Goal: Task Accomplishment & Management: Manage account settings

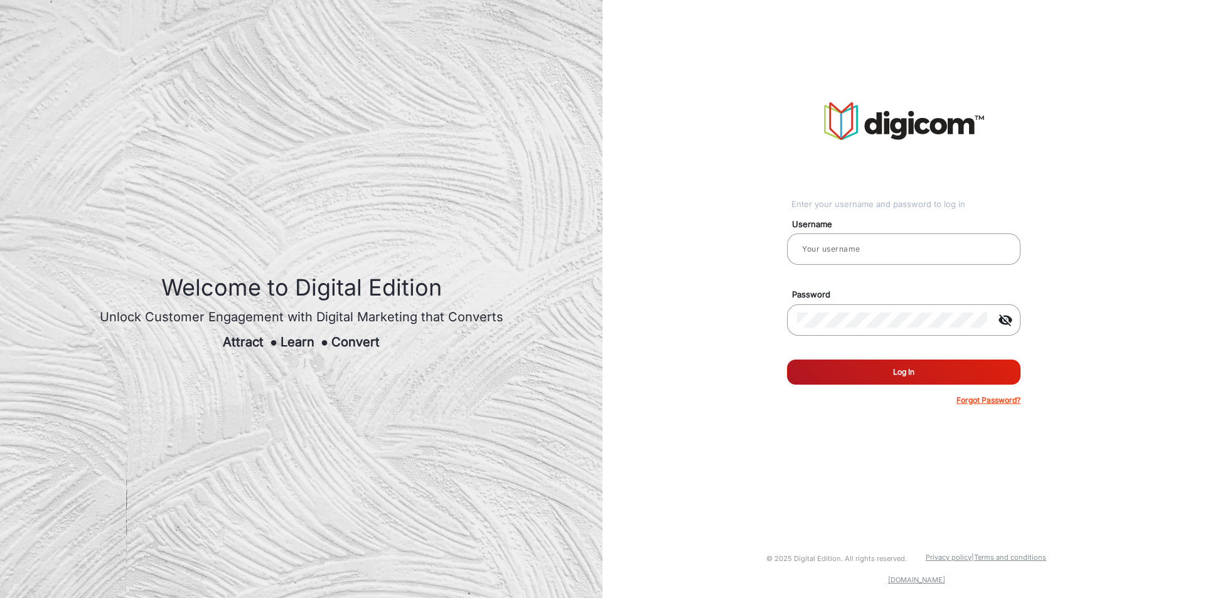
type input "chitra"
click at [892, 372] on button "Log In" at bounding box center [903, 372] width 233 height 25
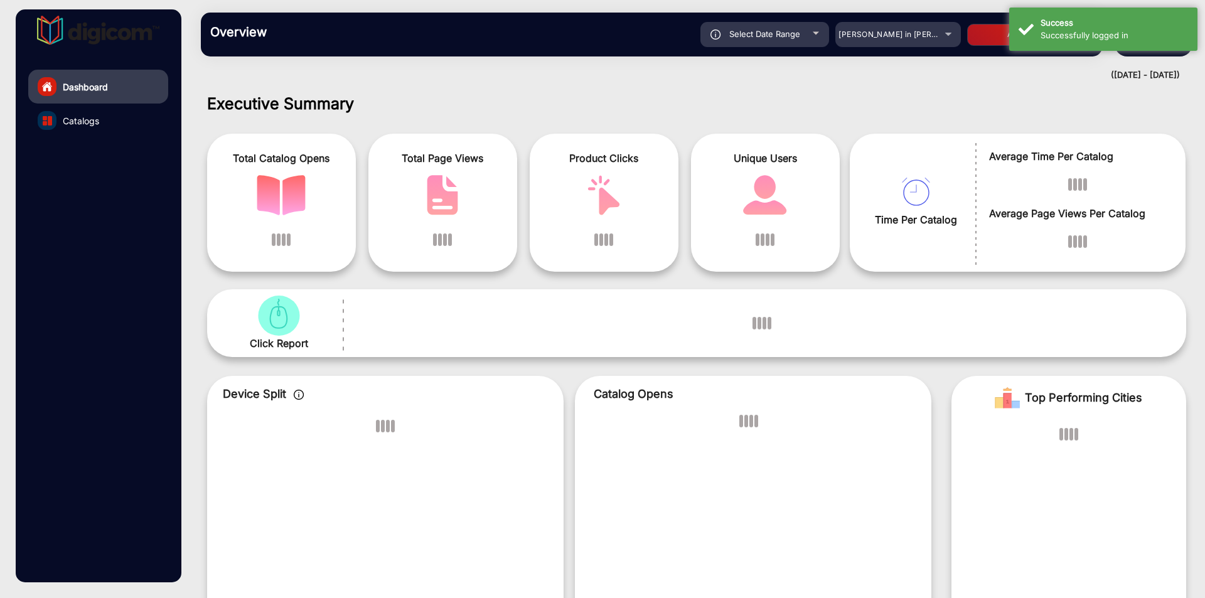
scroll to position [9, 0]
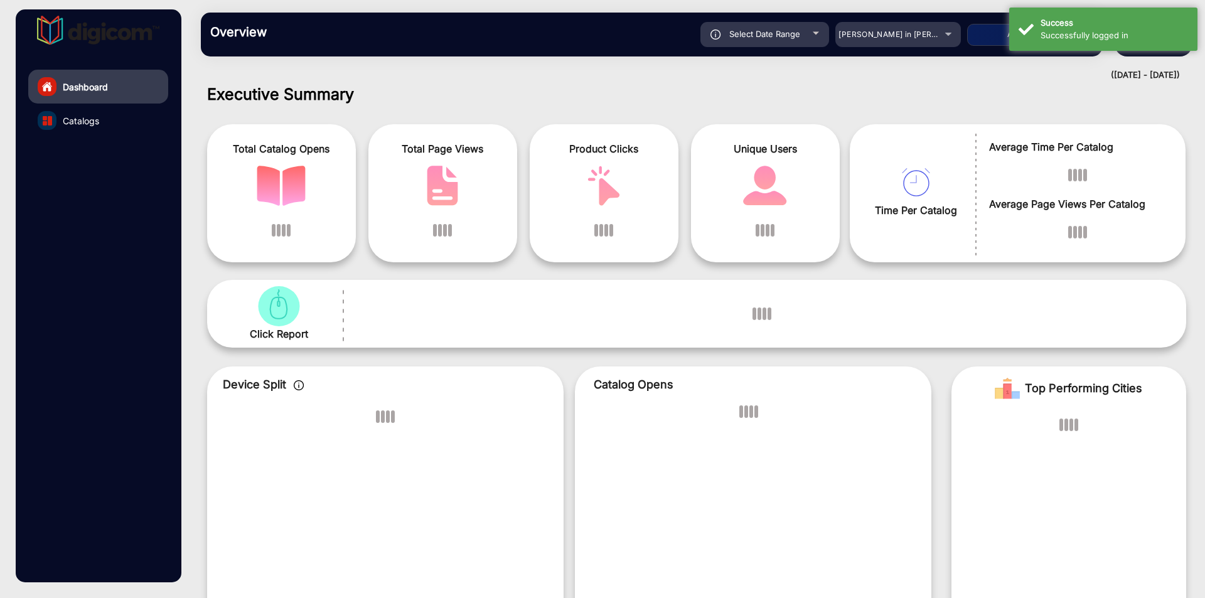
click at [928, 79] on div "([DATE] - [DATE])" at bounding box center [683, 75] width 991 height 13
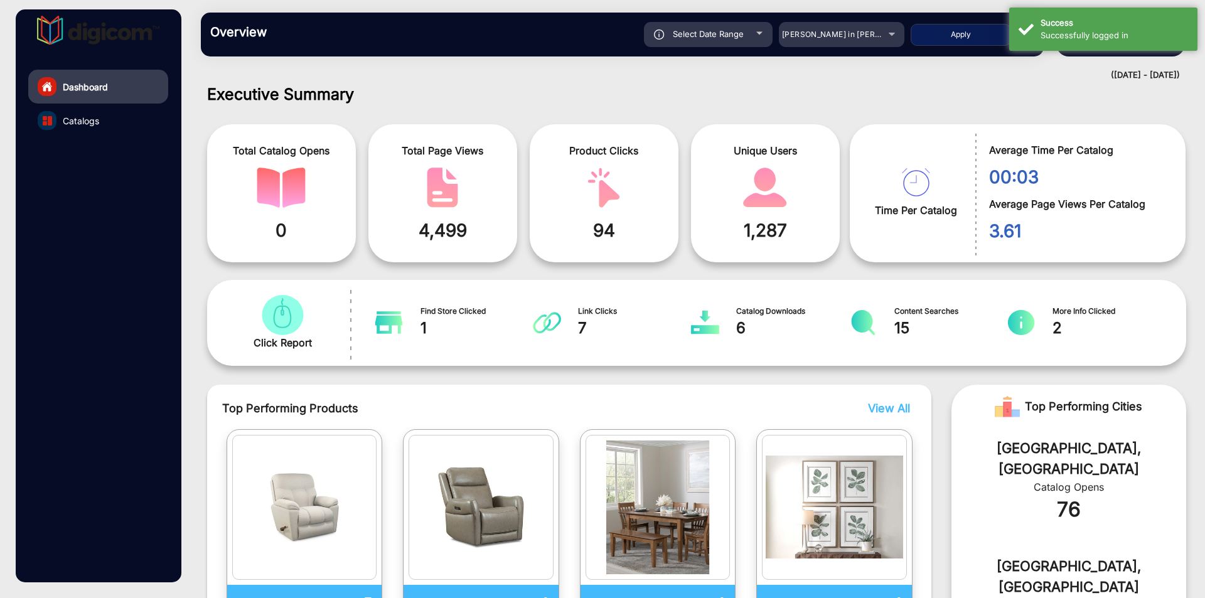
click at [993, 53] on div "Overview Reports Understand what makes your customers tick and learn how they a…" at bounding box center [622, 35] width 843 height 44
click at [1045, 99] on h1 "Executive Summary" at bounding box center [696, 94] width 979 height 19
click at [888, 35] on div "[PERSON_NAME] in [PERSON_NAME]" at bounding box center [841, 34] width 125 height 15
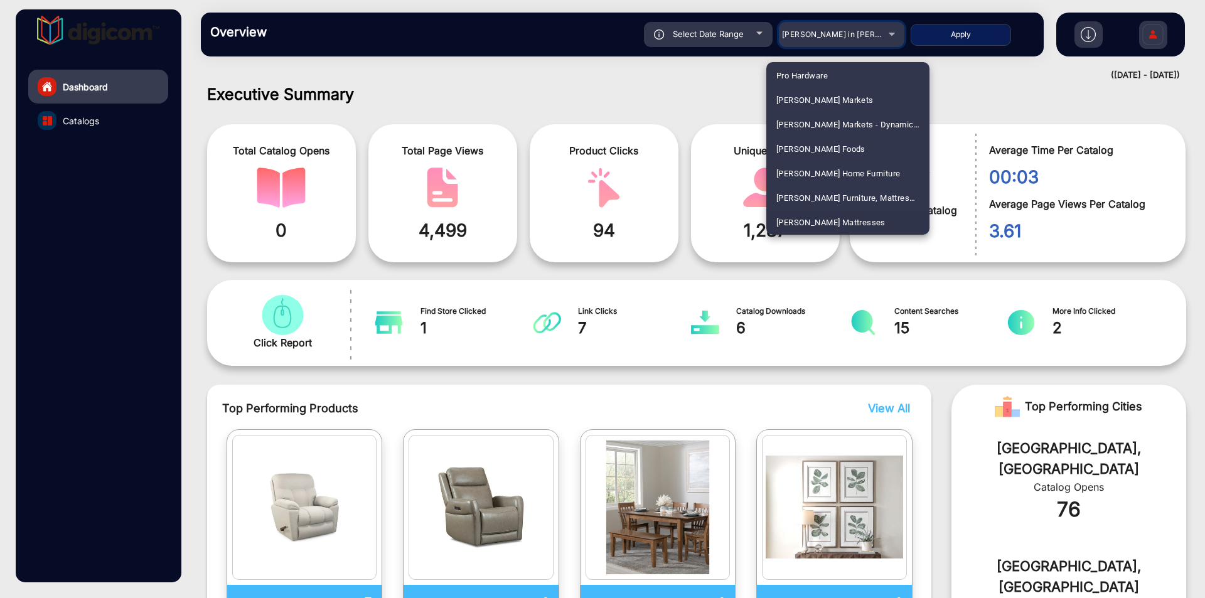
scroll to position [2916, 0]
click at [804, 218] on span "ShopRite" at bounding box center [793, 222] width 34 height 24
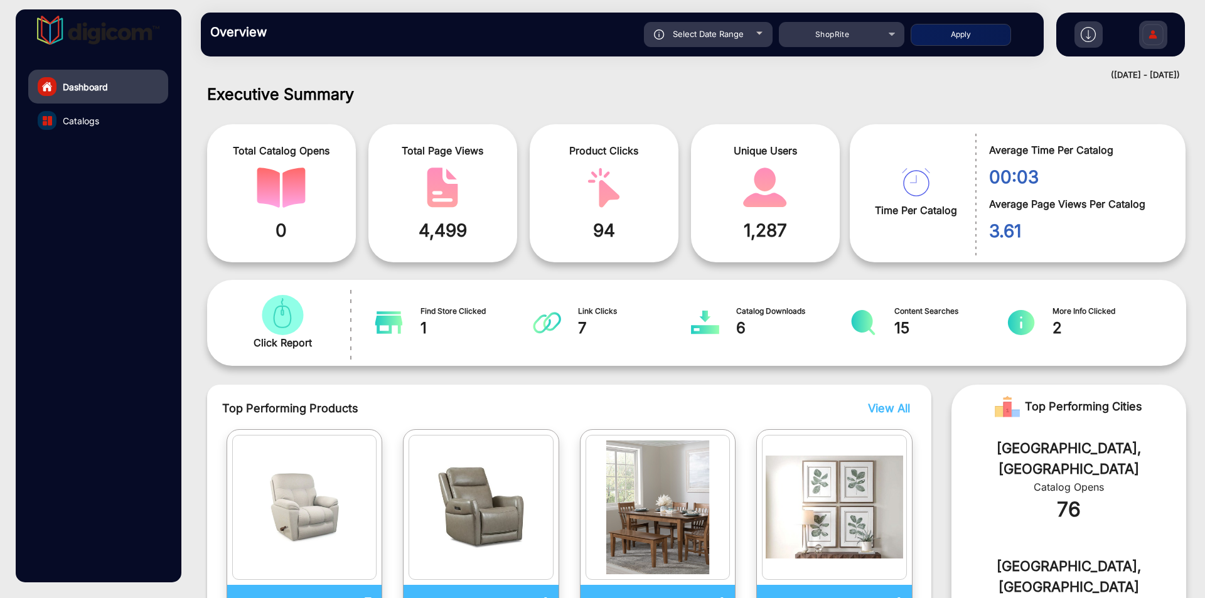
click at [754, 38] on div "Select Date Range" at bounding box center [708, 34] width 129 height 25
type input "[DATE]"
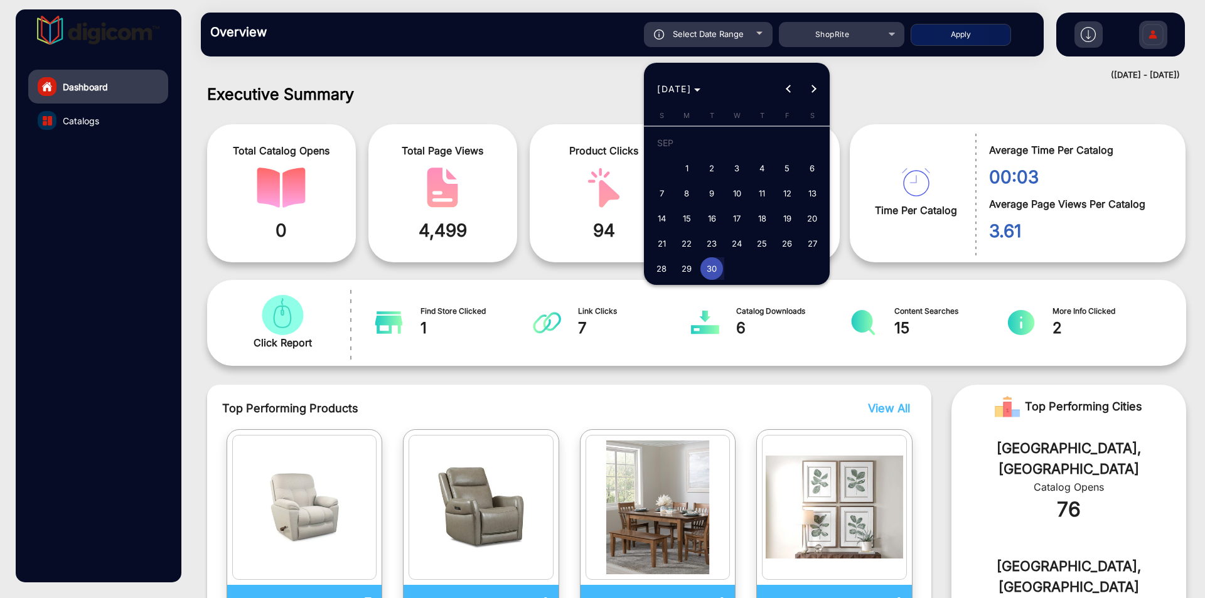
click at [659, 274] on span "28" at bounding box center [661, 268] width 23 height 23
type input "[DATE]"
click at [815, 92] on span "Next month" at bounding box center [813, 89] width 25 height 25
click at [807, 147] on span "4" at bounding box center [812, 145] width 23 height 26
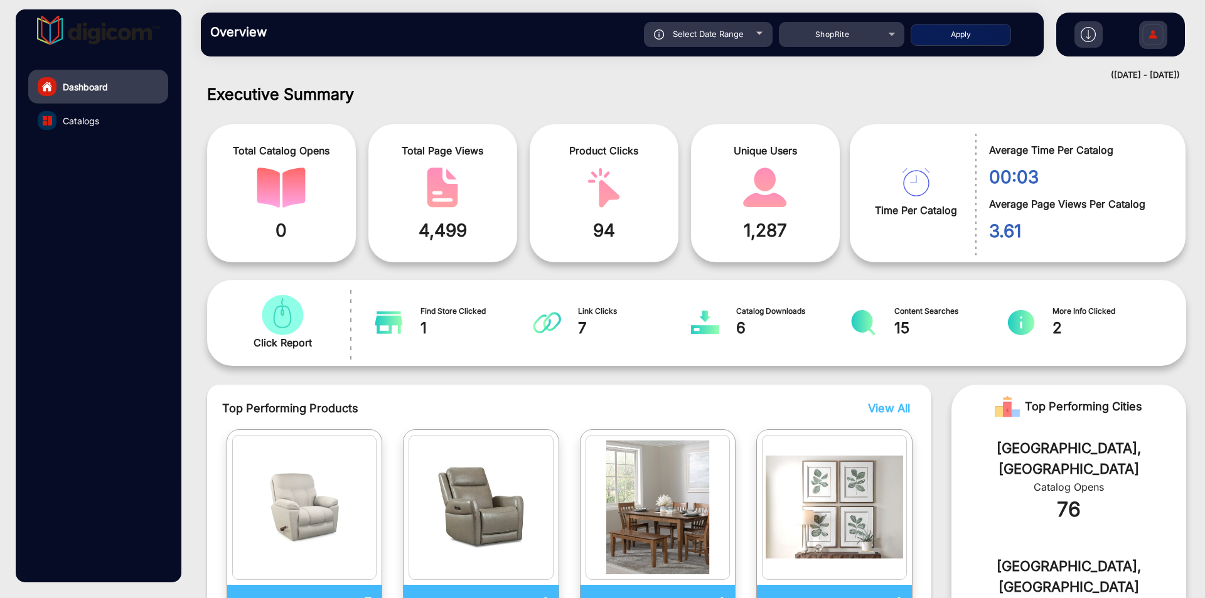
type input "[DATE]"
click at [722, 34] on span "Select Date Range" at bounding box center [708, 34] width 71 height 10
type input "[DATE]"
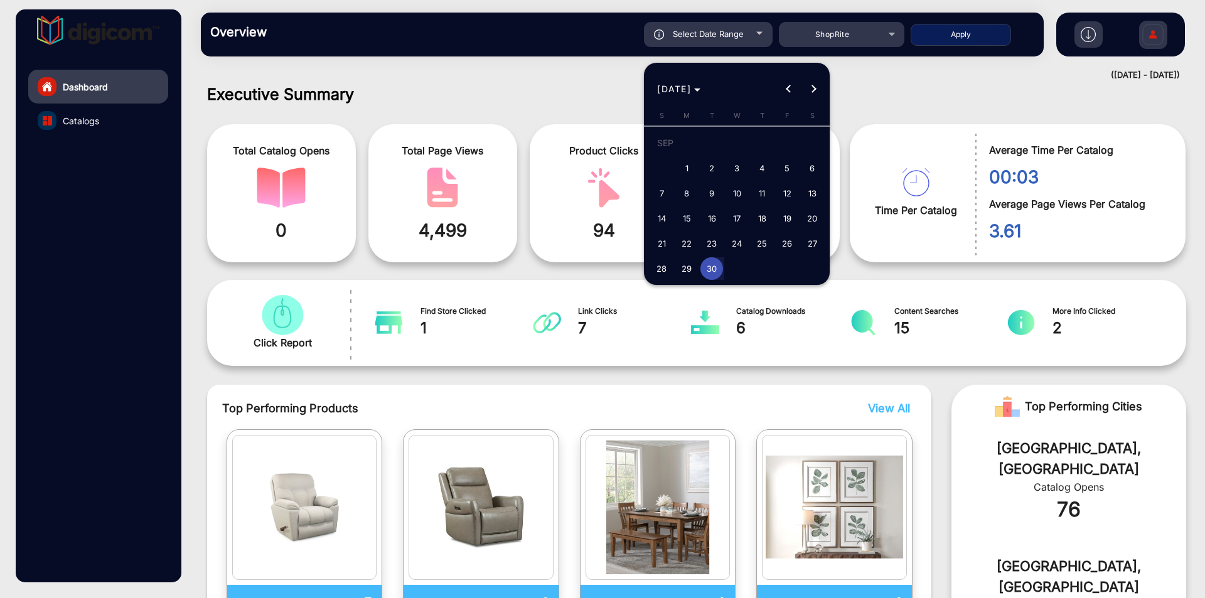
click at [665, 270] on span "28" at bounding box center [661, 268] width 23 height 23
type input "[DATE]"
click at [665, 270] on span "28" at bounding box center [661, 268] width 23 height 23
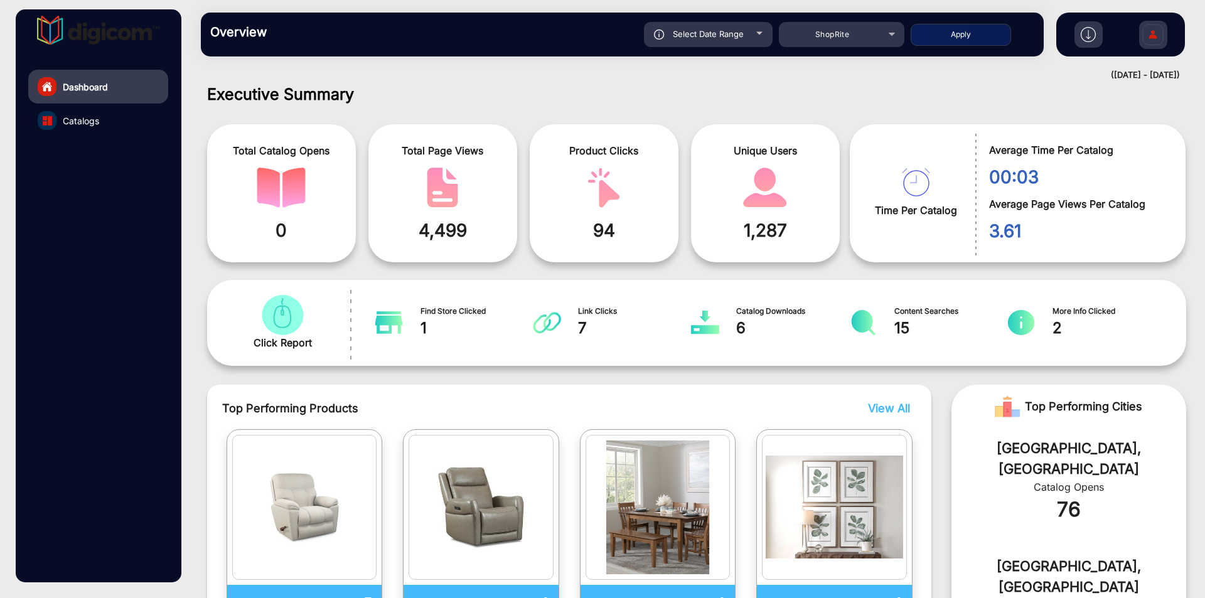
type input "[DATE]"
click at [737, 39] on div "Select Date Range" at bounding box center [708, 34] width 129 height 25
type input "[DATE]"
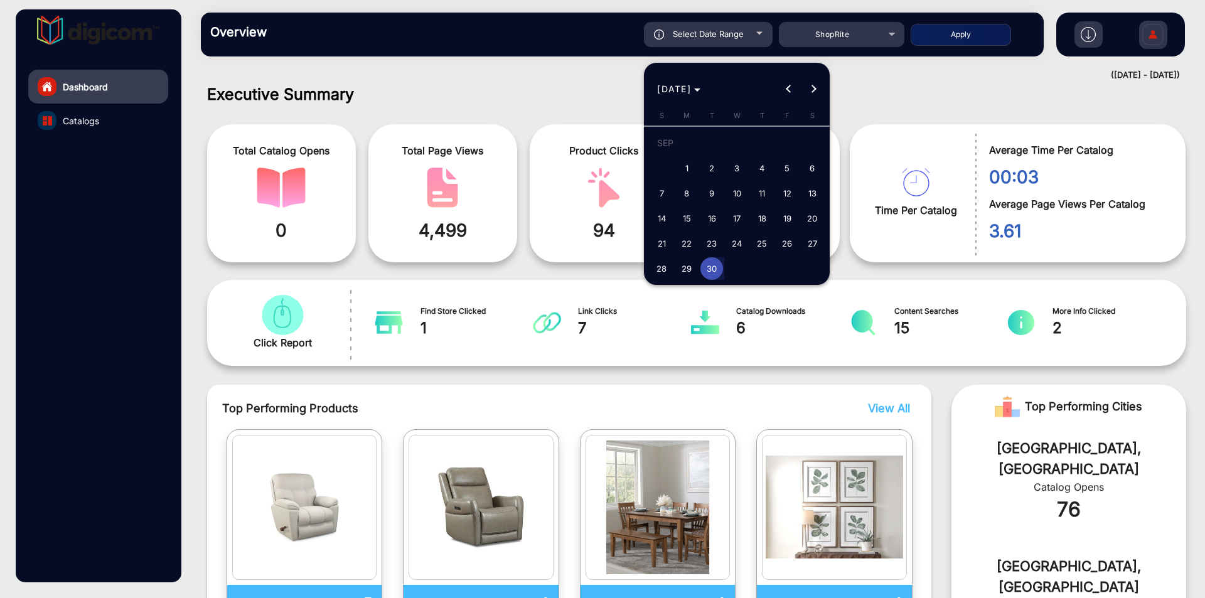
click at [658, 272] on span "28" at bounding box center [661, 268] width 23 height 23
type input "[DATE]"
click at [812, 92] on button "Next month" at bounding box center [813, 89] width 25 height 25
click at [729, 150] on span "1" at bounding box center [736, 145] width 23 height 26
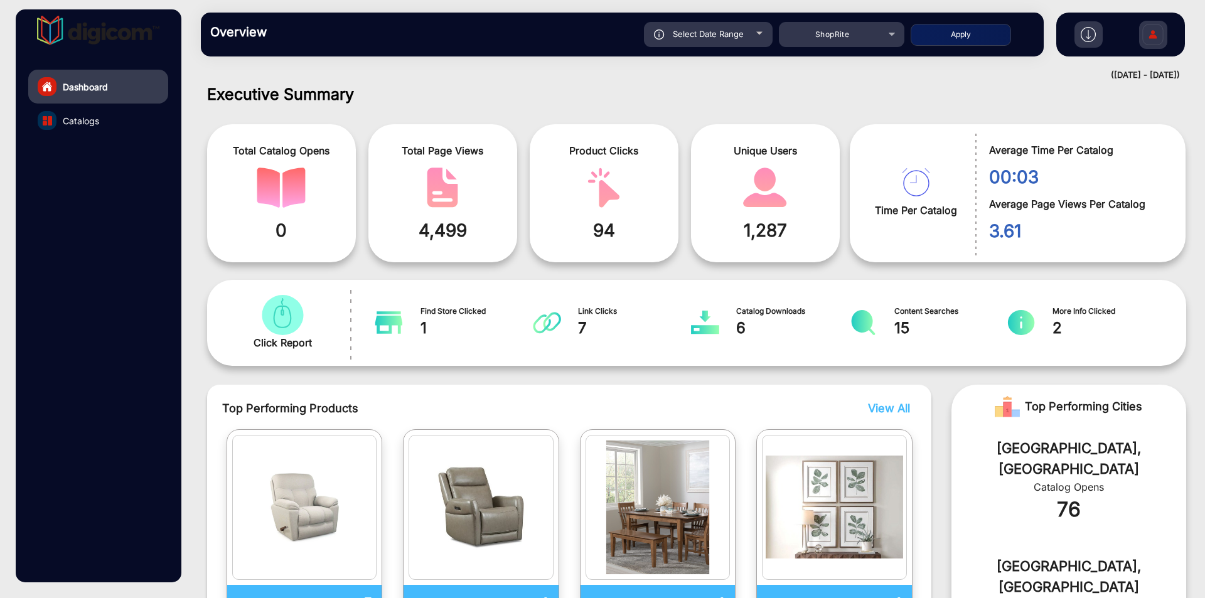
type input "[DATE]"
click at [727, 38] on span "Select Date Range" at bounding box center [708, 34] width 71 height 10
type input "[DATE]"
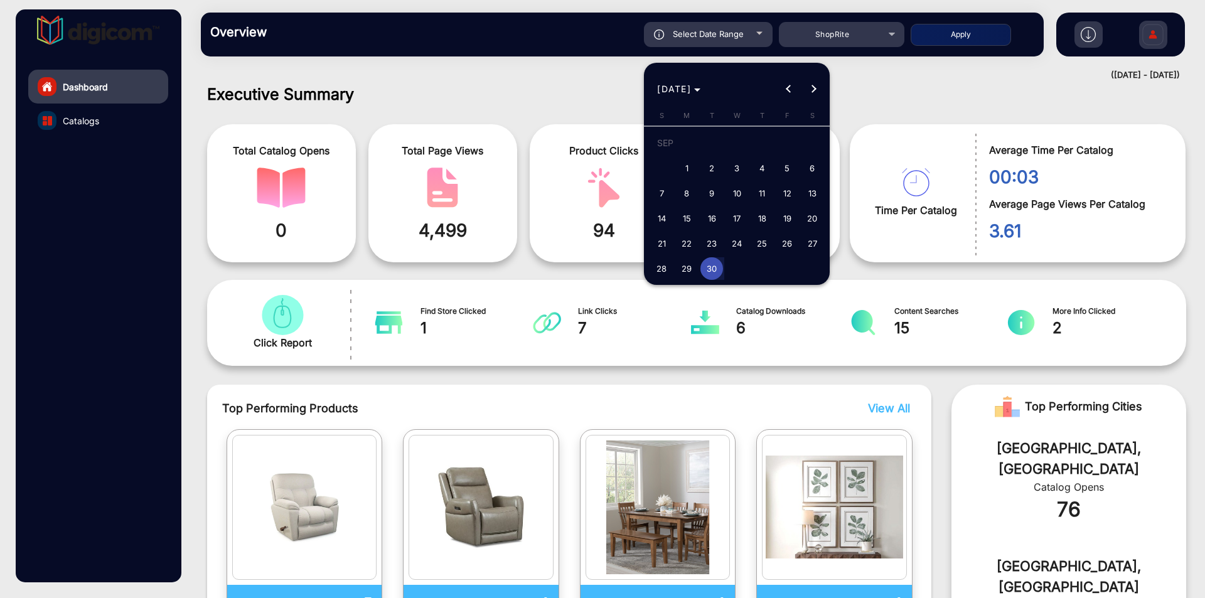
click at [699, 270] on span "September 30, 2025" at bounding box center [711, 268] width 25 height 23
click at [664, 273] on span "28" at bounding box center [661, 268] width 23 height 23
type input "[DATE]"
click at [718, 277] on span "30" at bounding box center [711, 268] width 23 height 23
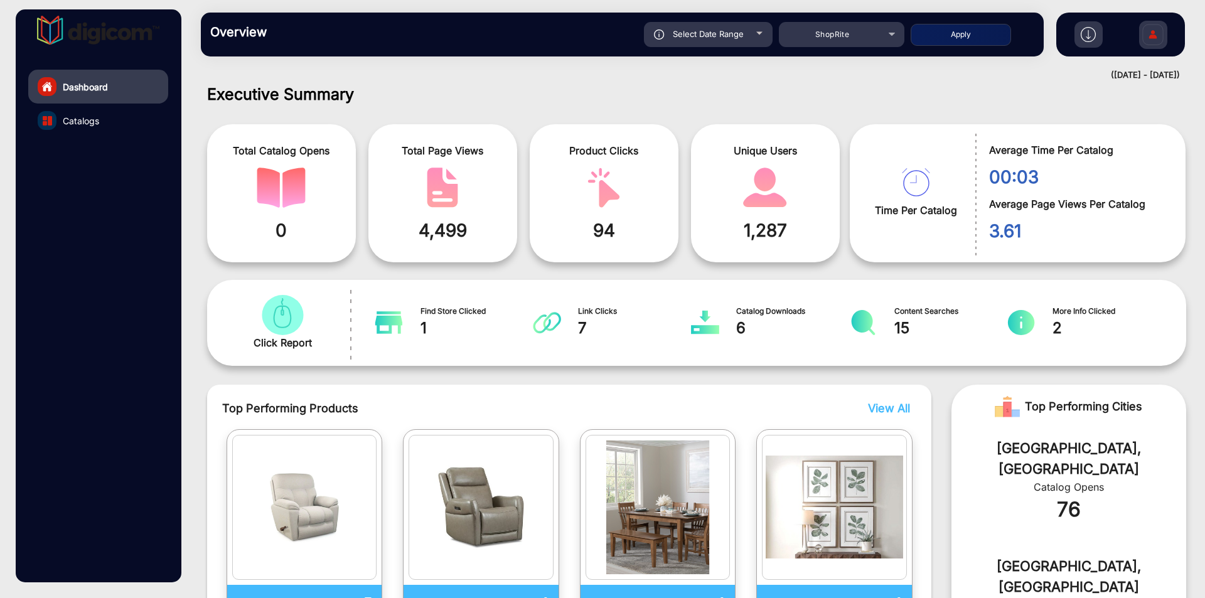
type input "[DATE]"
click at [758, 35] on div "Select Date Range" at bounding box center [708, 34] width 129 height 25
type input "[DATE]"
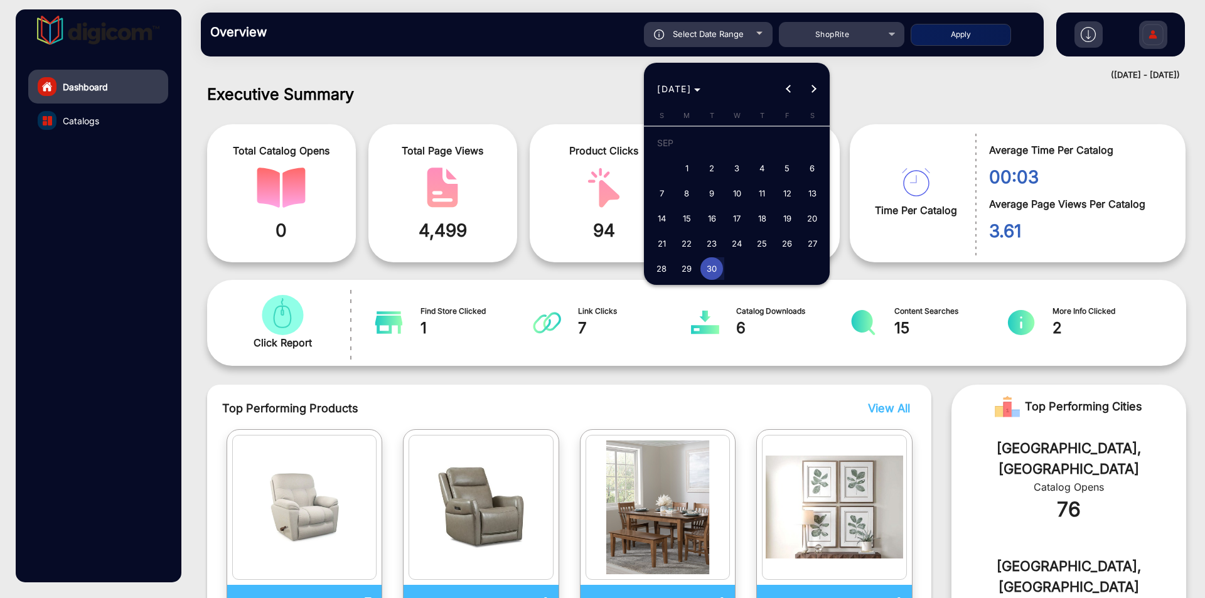
click at [664, 269] on span "28" at bounding box center [661, 268] width 23 height 23
type input "[DATE]"
click at [810, 90] on button "Next month" at bounding box center [813, 89] width 25 height 25
click at [811, 141] on span "4" at bounding box center [812, 145] width 23 height 26
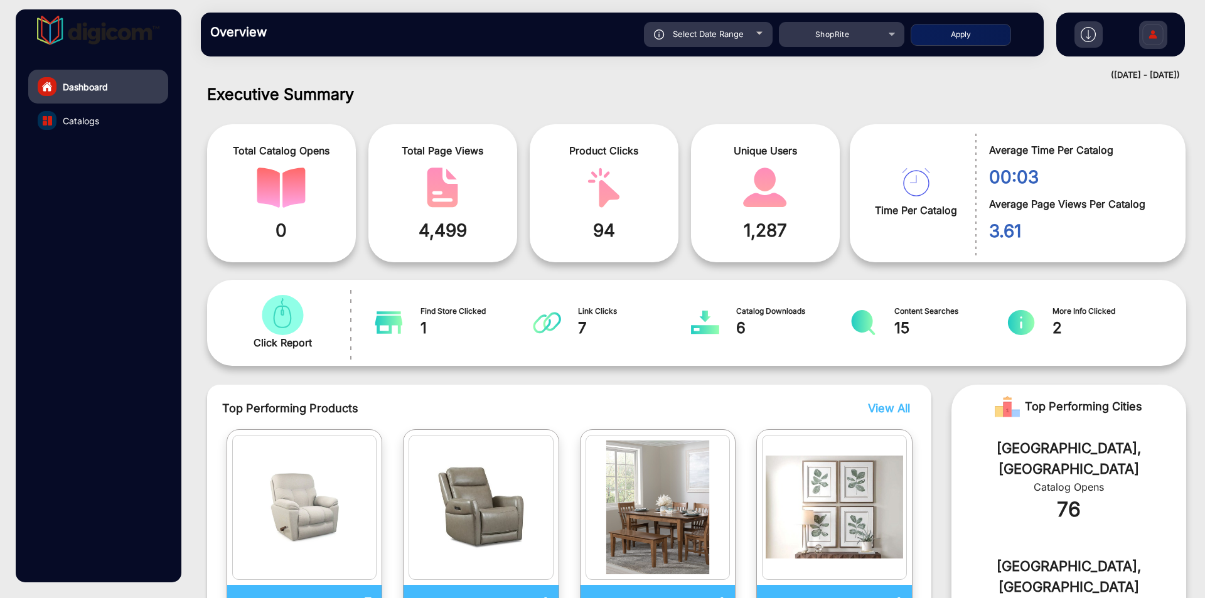
type input "[DATE]"
click at [951, 34] on button "Apply" at bounding box center [960, 35] width 100 height 22
type input "[DATE]"
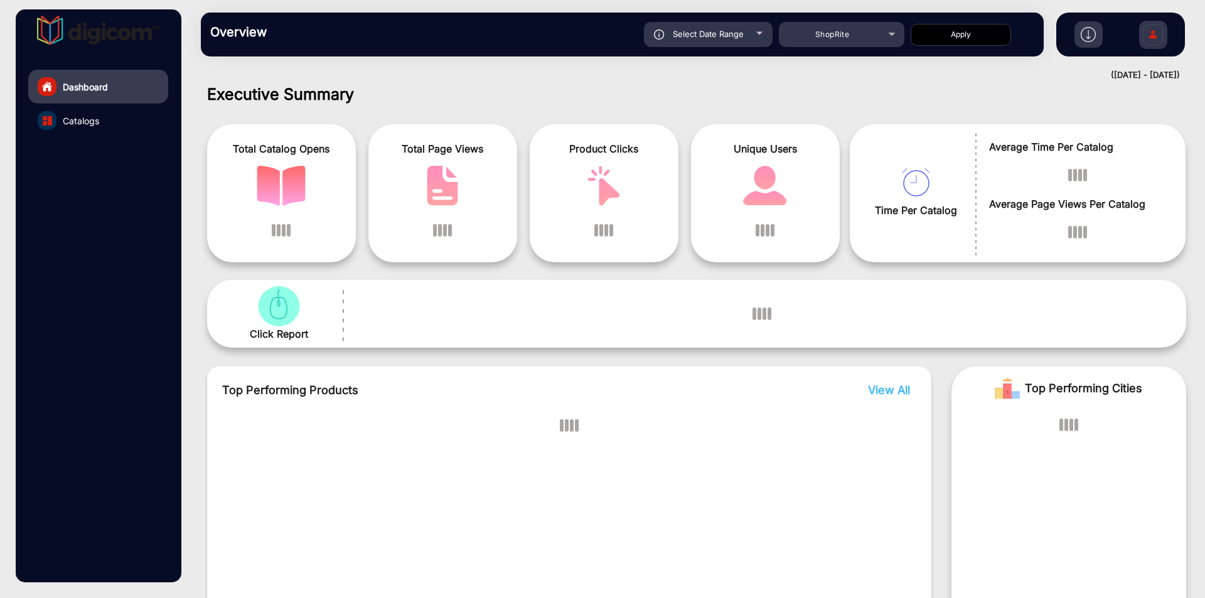
click at [750, 37] on div "Select Date Range" at bounding box center [708, 34] width 129 height 25
type input "[DATE]"
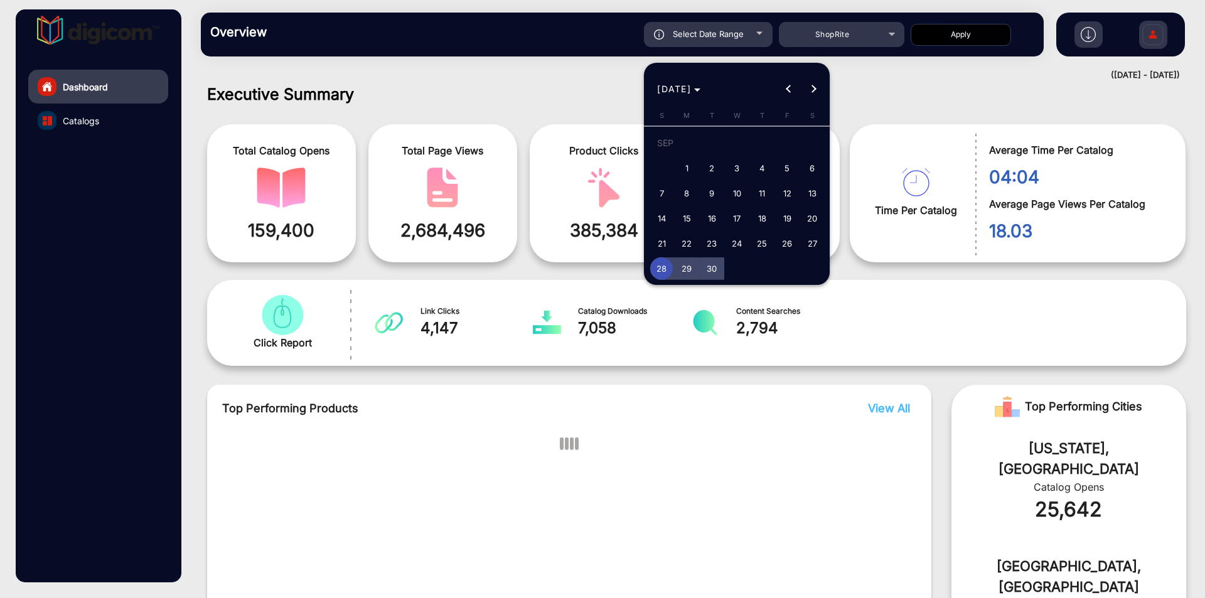
click at [683, 270] on span "29" at bounding box center [686, 268] width 23 height 23
type input "[DATE]"
click at [658, 272] on span "28" at bounding box center [661, 268] width 23 height 23
type input "[DATE]"
click at [745, 149] on span "1" at bounding box center [736, 145] width 23 height 26
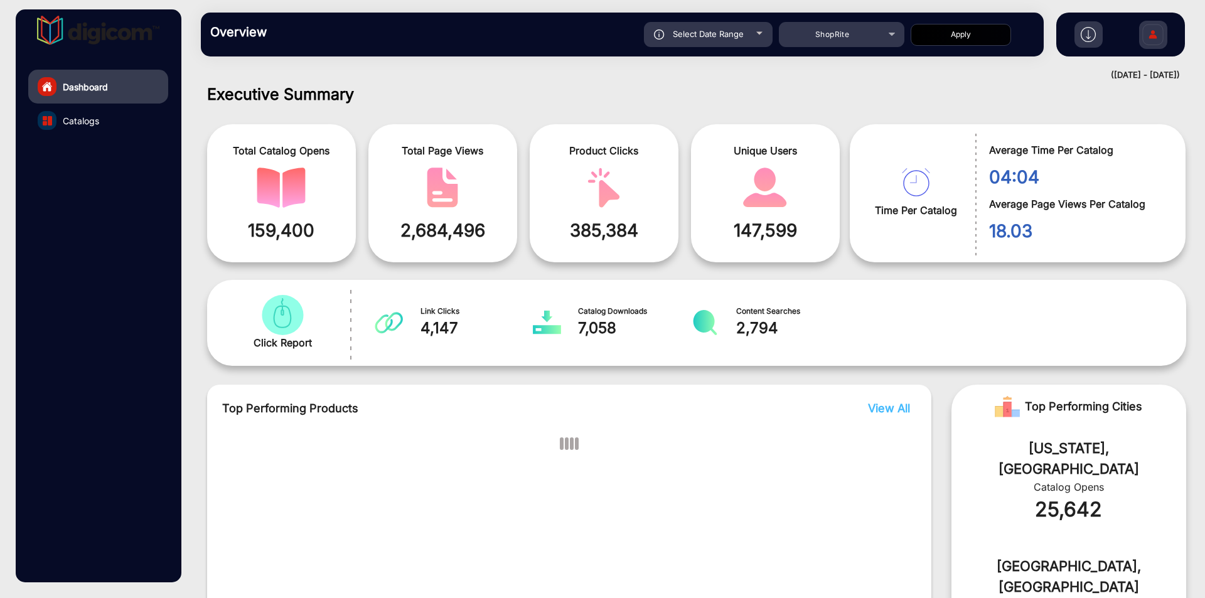
type input "[DATE]"
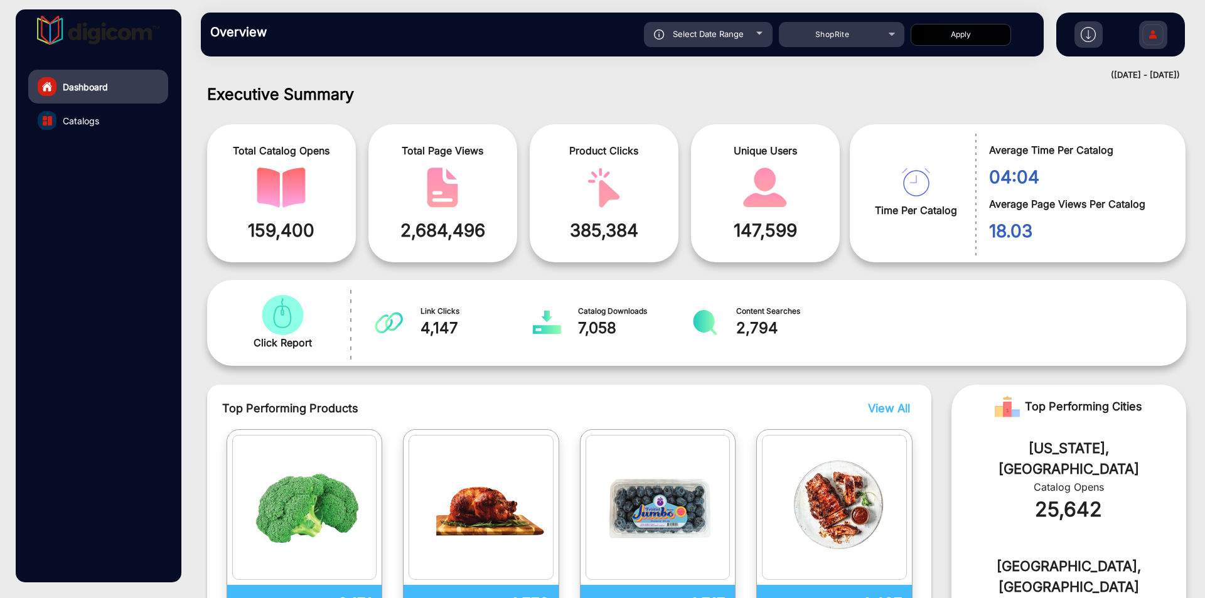
click at [745, 26] on div "Select Date Range" at bounding box center [708, 34] width 129 height 25
type input "[DATE]"
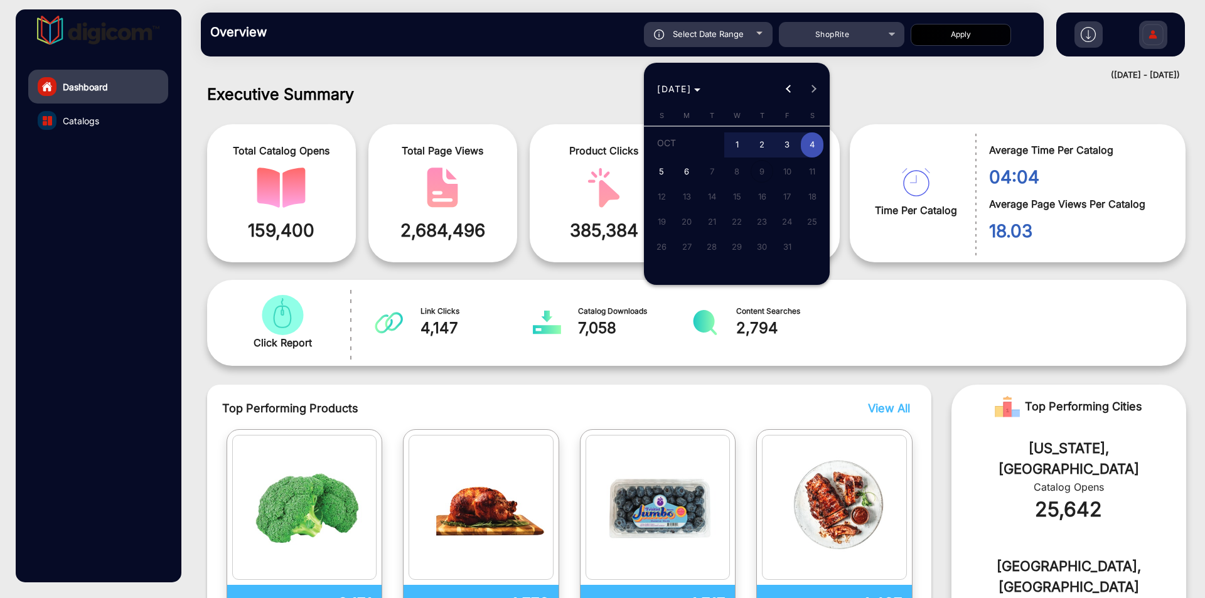
click at [965, 31] on div at bounding box center [602, 299] width 1205 height 598
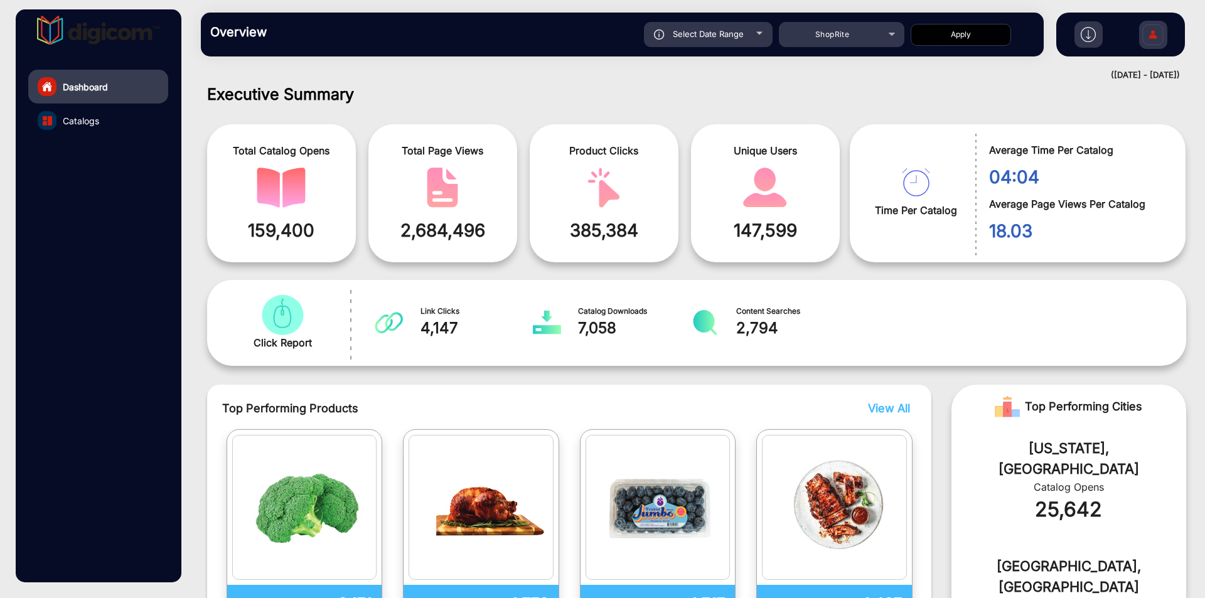
click at [959, 38] on button "Apply" at bounding box center [960, 35] width 100 height 22
type input "[DATE]"
click at [970, 89] on h1 "Executive Summary" at bounding box center [696, 94] width 979 height 19
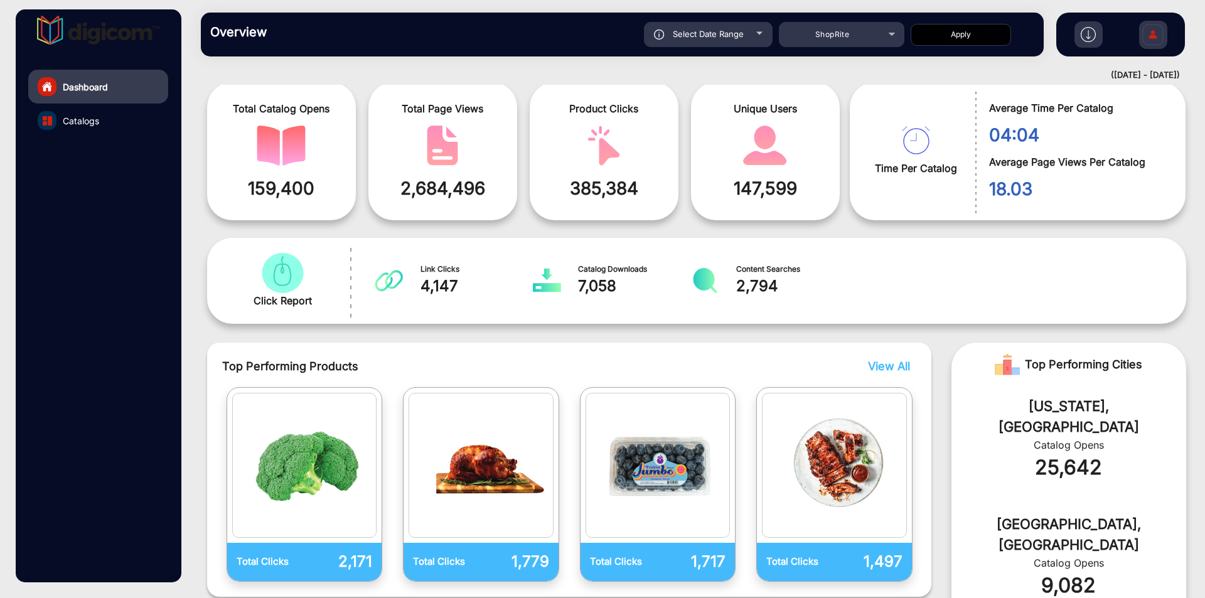
scroll to position [0, 0]
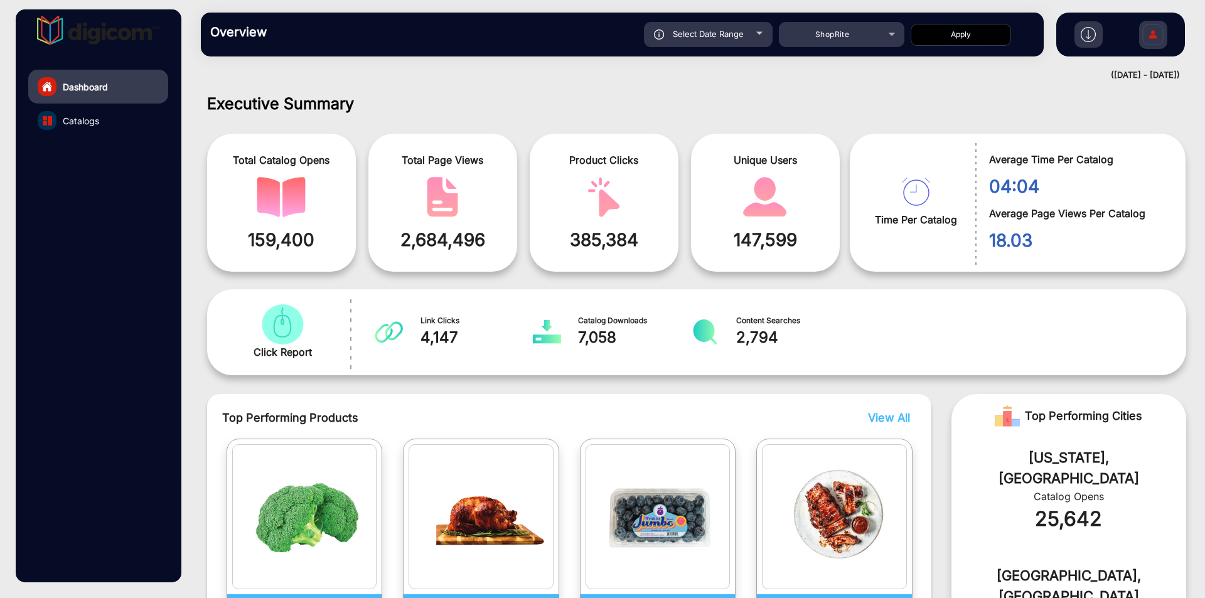
click at [295, 329] on img "catalog" at bounding box center [282, 324] width 49 height 40
click at [282, 330] on img "catalog" at bounding box center [282, 324] width 49 height 40
click at [301, 321] on img "catalog" at bounding box center [282, 324] width 49 height 40
click at [1160, 38] on img at bounding box center [1152, 36] width 26 height 44
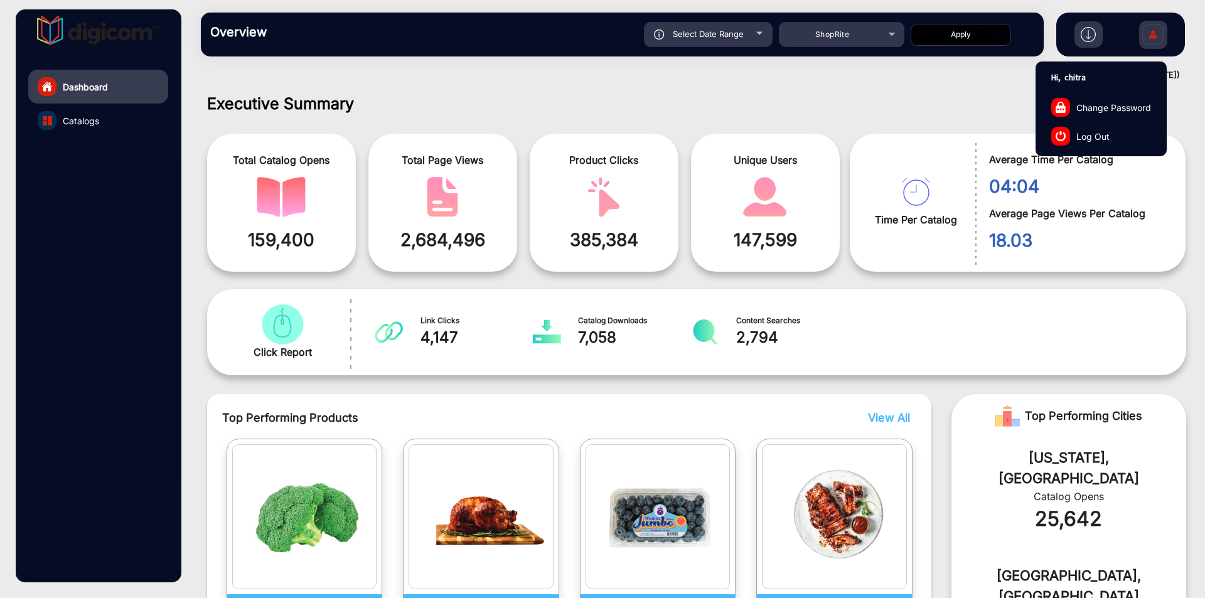
click at [1102, 135] on span "Log Out" at bounding box center [1092, 135] width 33 height 13
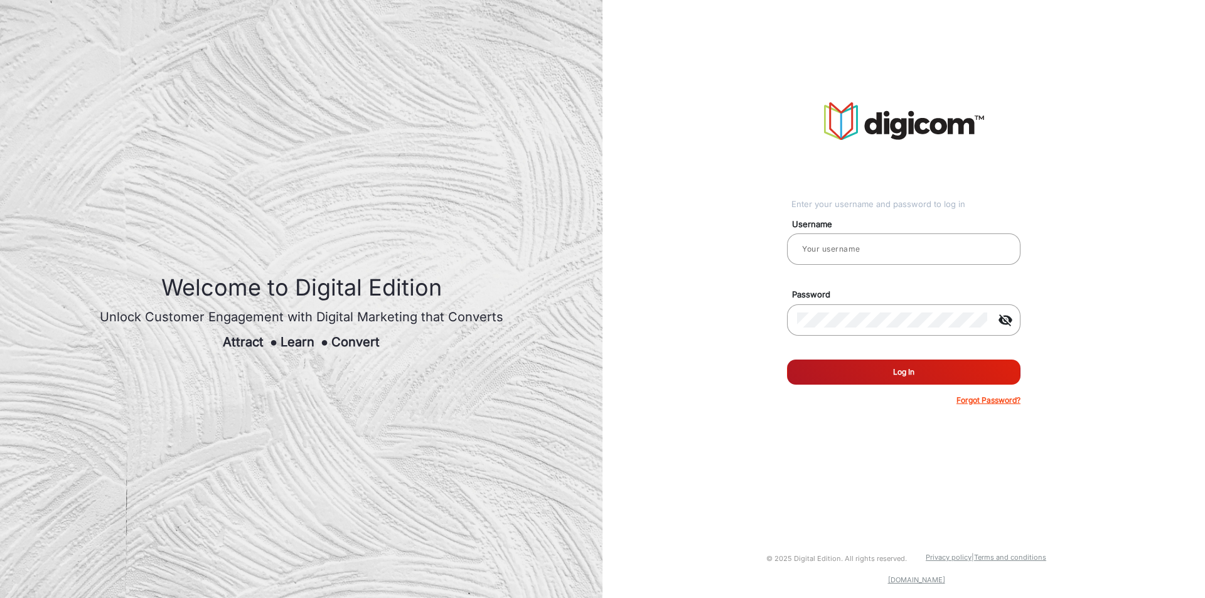
type input "chitra"
